Goal: Information Seeking & Learning: Find specific fact

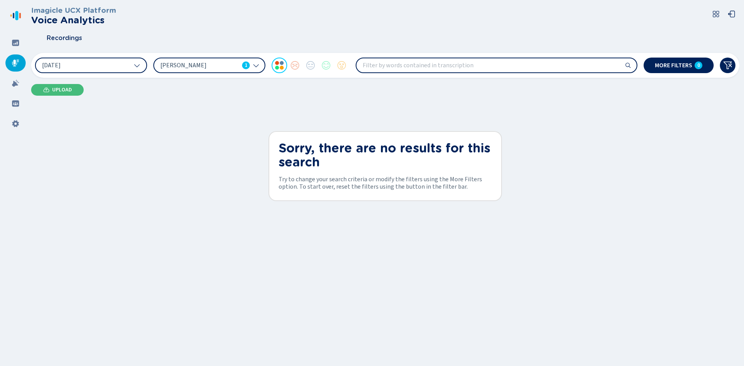
click at [202, 65] on span "[PERSON_NAME]" at bounding box center [199, 65] width 79 height 9
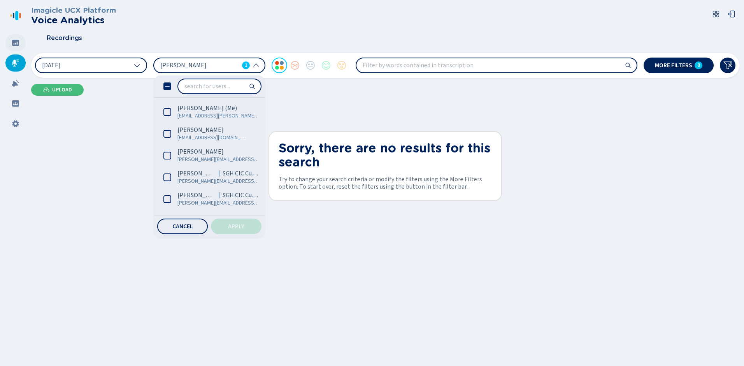
click at [12, 41] on icon at bounding box center [15, 43] width 7 height 6
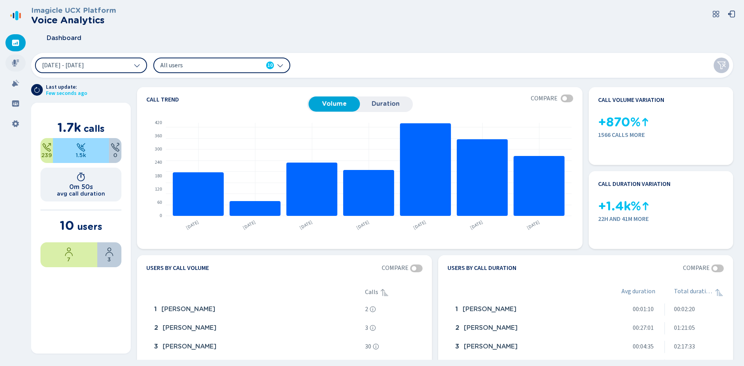
click at [18, 63] on icon at bounding box center [16, 63] width 8 height 8
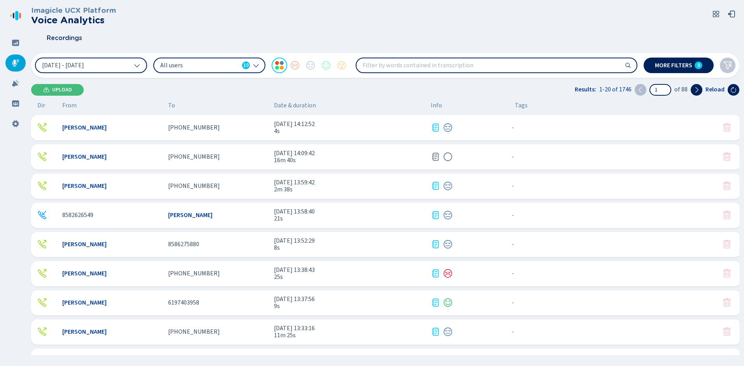
click at [190, 67] on span "All users" at bounding box center [199, 65] width 79 height 9
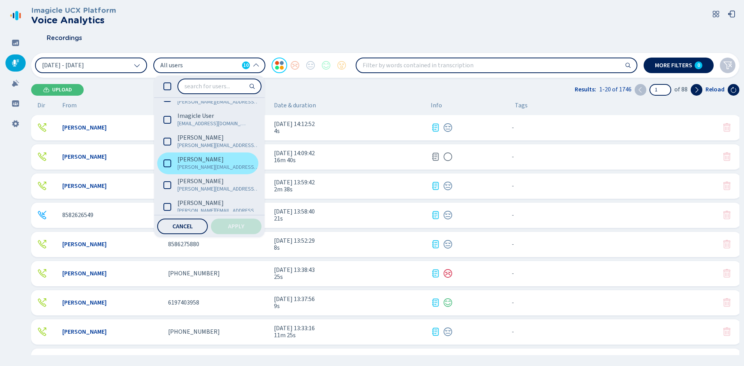
scroll to position [107, 0]
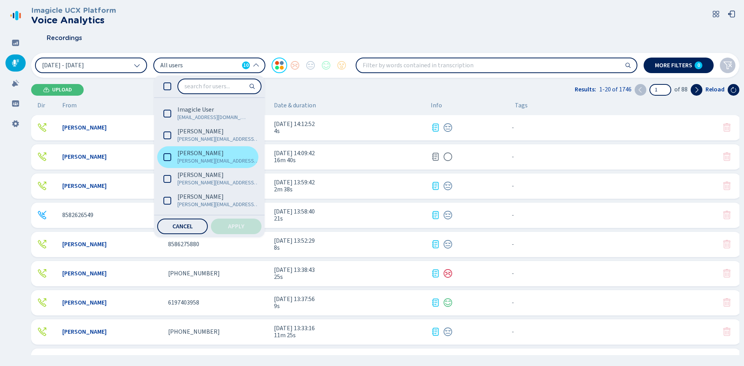
click at [169, 157] on icon at bounding box center [168, 157] width 8 height 8
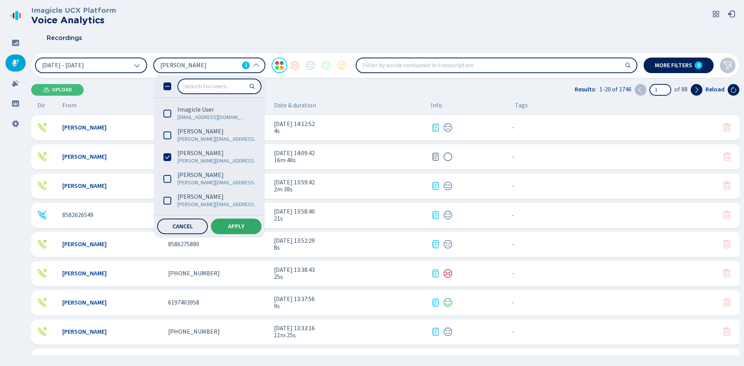
click at [236, 225] on span "Apply" at bounding box center [236, 226] width 16 height 6
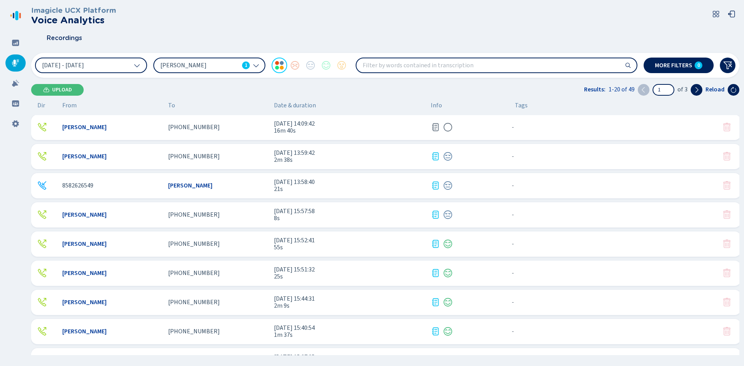
scroll to position [0, 0]
click at [84, 67] on span "[DATE] - [DATE]" at bounding box center [63, 65] width 42 height 6
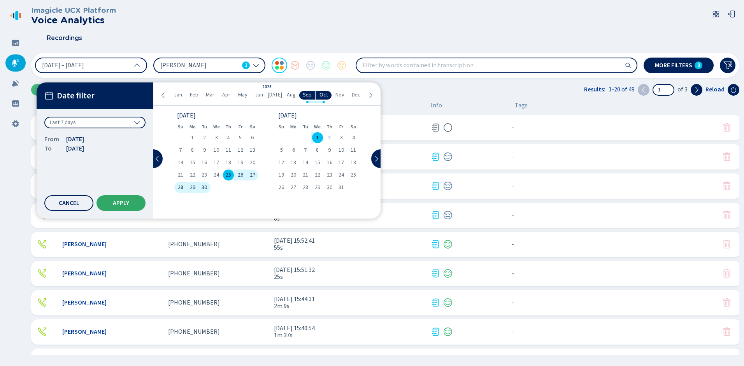
click at [112, 200] on button "Apply" at bounding box center [121, 203] width 49 height 16
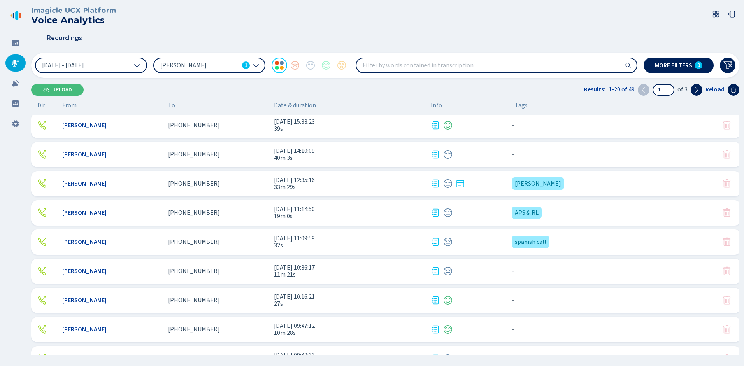
scroll to position [291, 0]
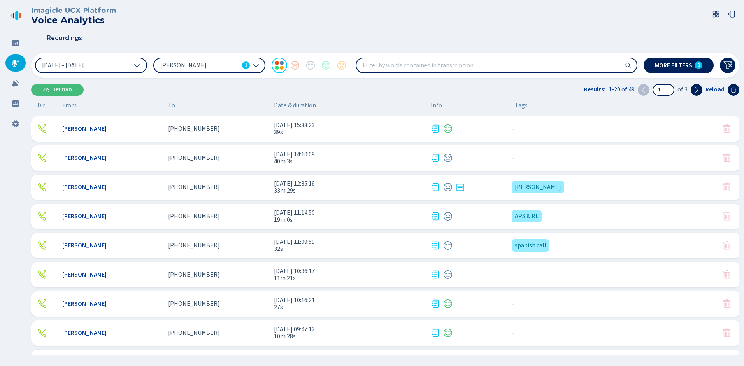
click at [462, 63] on input "search" at bounding box center [497, 65] width 280 height 14
type input "9f9df"
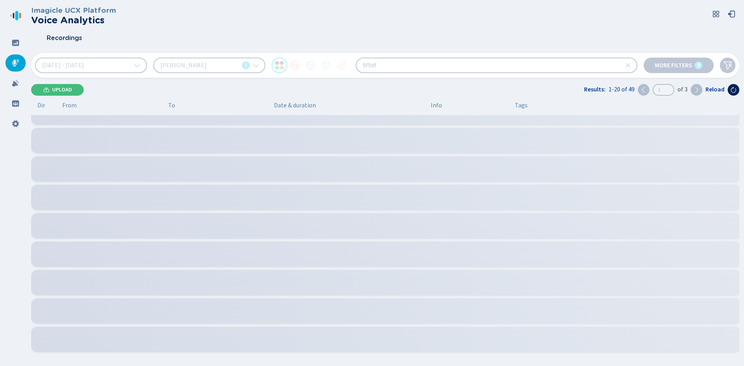
scroll to position [44, 0]
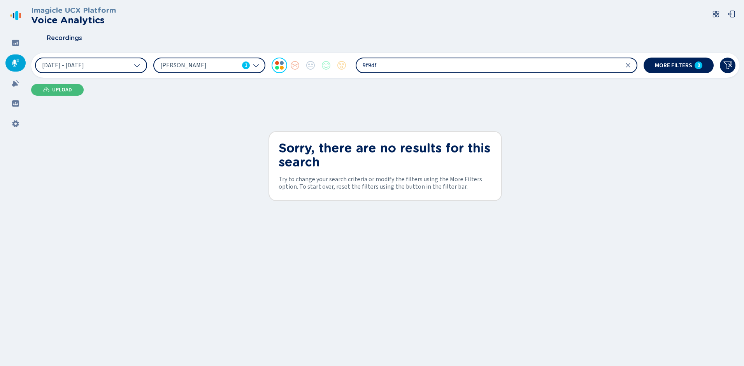
drag, startPoint x: 456, startPoint y: 66, endPoint x: 357, endPoint y: 51, distance: 99.5
click at [363, 53] on div "25 Sep 2025 - 1 Oct 2025 Kelly Huerta 1 9f9df More filters 0" at bounding box center [385, 65] width 709 height 25
